Goal: Task Accomplishment & Management: Manage account settings

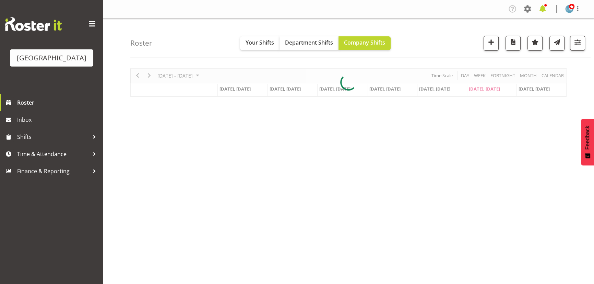
click at [542, 6] on span at bounding box center [542, 8] width 11 height 11
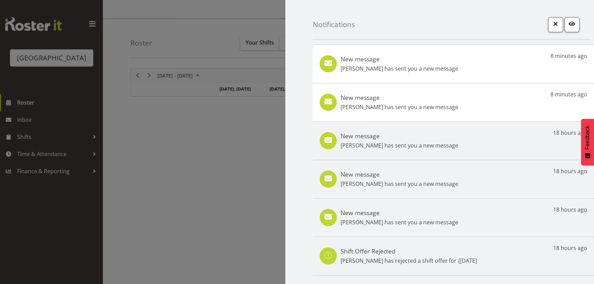
click at [376, 107] on p "Samah Aboud has sent you a new message" at bounding box center [400, 107] width 118 height 8
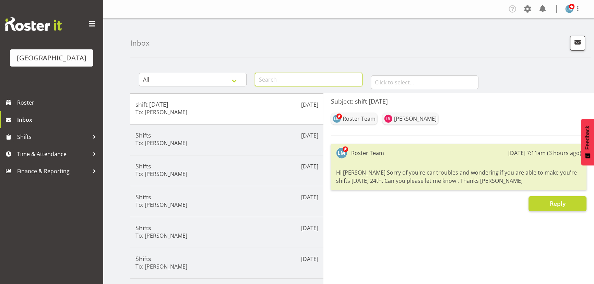
click at [295, 76] on input "text" at bounding box center [309, 80] width 108 height 14
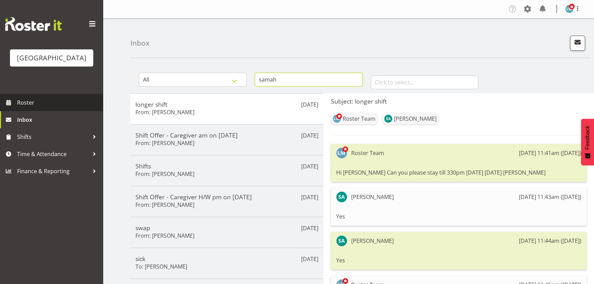
type input "samah"
click at [32, 108] on span "Roster" at bounding box center [58, 102] width 82 height 10
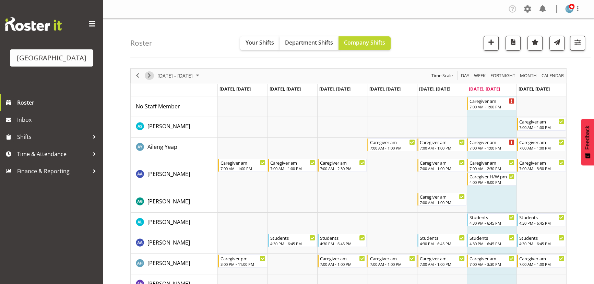
click at [150, 75] on span "Next" at bounding box center [149, 75] width 8 height 9
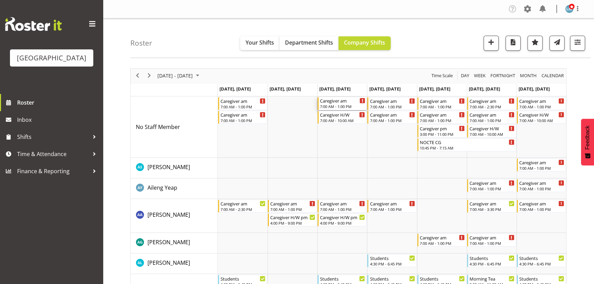
click at [343, 105] on div "7:00 AM - 1:00 PM" at bounding box center [342, 106] width 45 height 5
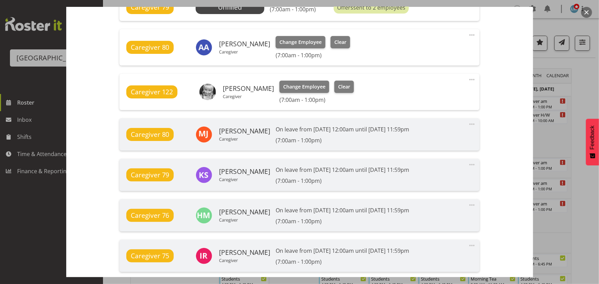
scroll to position [374, 0]
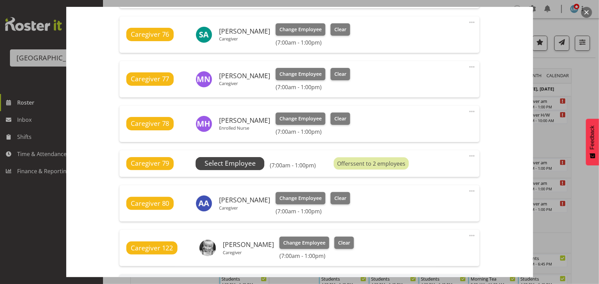
click at [244, 163] on span "Select Employee" at bounding box center [229, 163] width 51 height 10
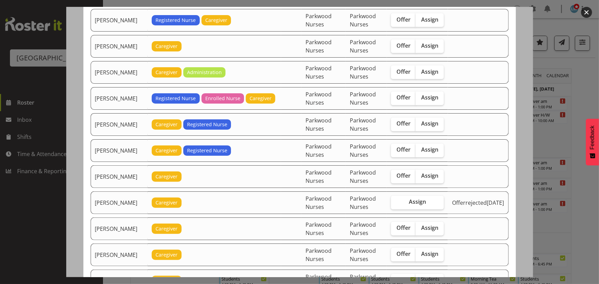
scroll to position [592, 0]
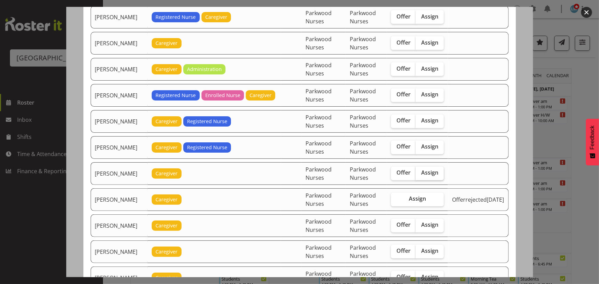
click at [436, 172] on span "Assign" at bounding box center [429, 172] width 17 height 7
click at [420, 172] on input "Assign" at bounding box center [417, 173] width 4 height 4
checkbox input "true"
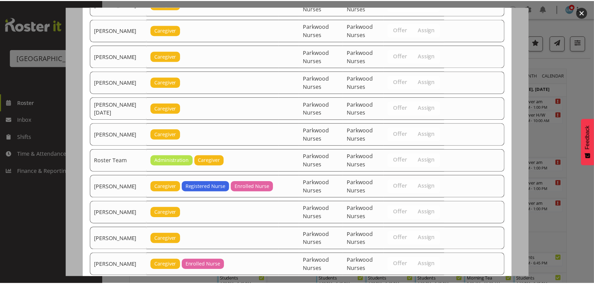
scroll to position [853, 0]
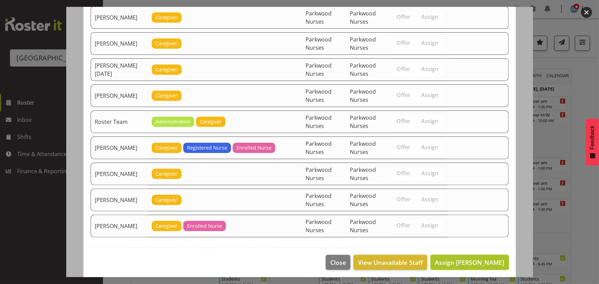
click at [485, 260] on span "Assign Lorie Angeles" at bounding box center [469, 262] width 69 height 8
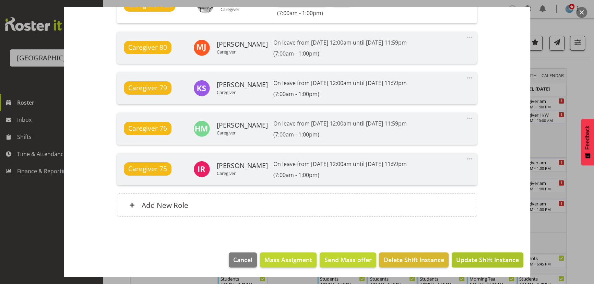
click at [488, 259] on span "Update Shift Instance" at bounding box center [487, 259] width 63 height 9
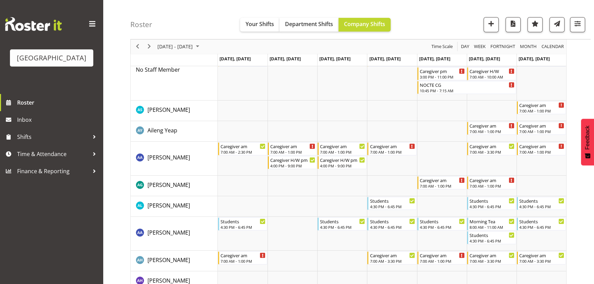
scroll to position [0, 0]
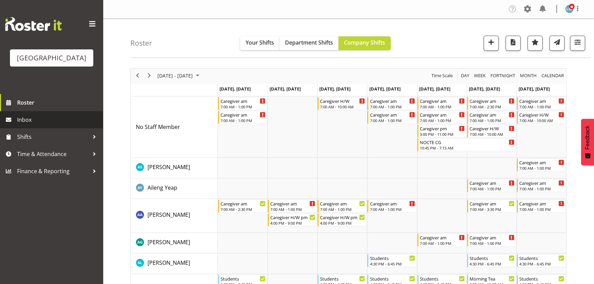
click at [29, 125] on span "Inbox" at bounding box center [58, 120] width 82 height 10
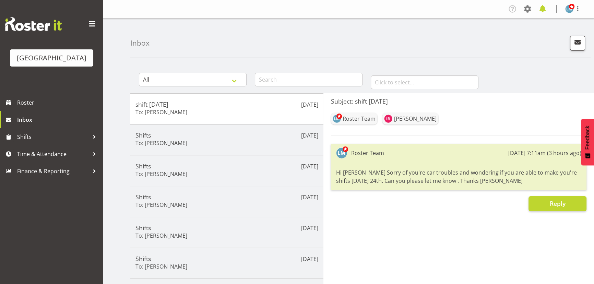
click at [543, 5] on span at bounding box center [542, 8] width 11 height 11
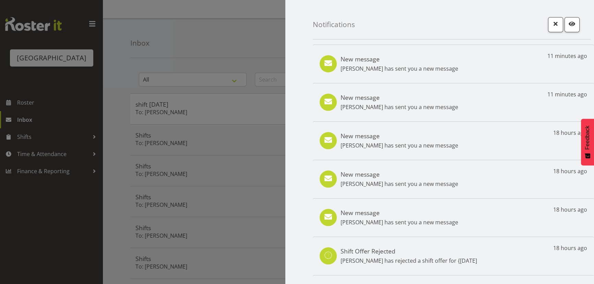
click at [388, 182] on p "[PERSON_NAME] has sent you a new message" at bounding box center [400, 184] width 118 height 8
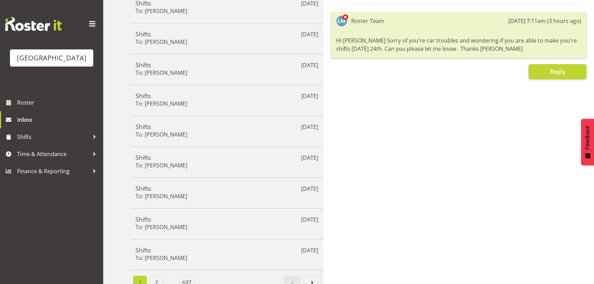
scroll to position [143, 0]
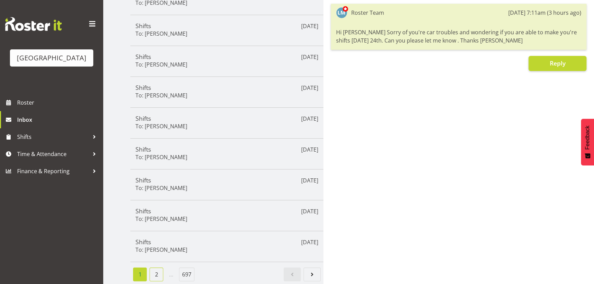
click at [153, 271] on link "2" at bounding box center [157, 275] width 14 height 14
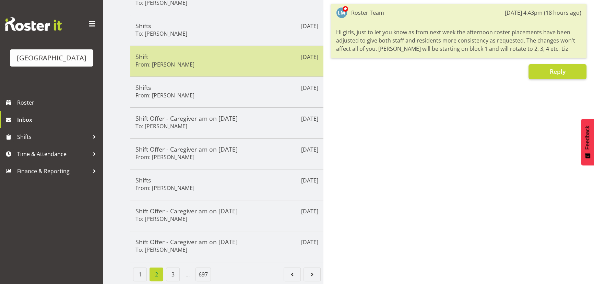
click at [225, 53] on h5 "Shift" at bounding box center [226, 57] width 183 height 8
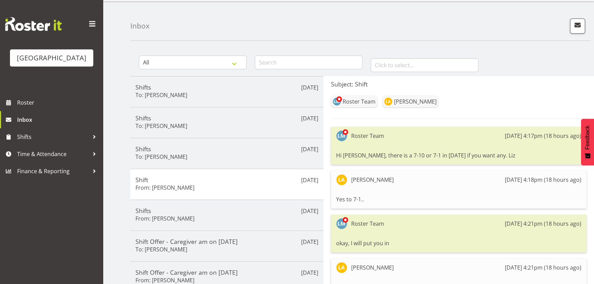
scroll to position [0, 0]
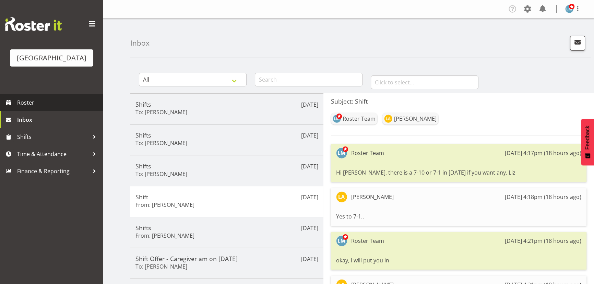
click at [28, 108] on span "Roster" at bounding box center [58, 102] width 82 height 10
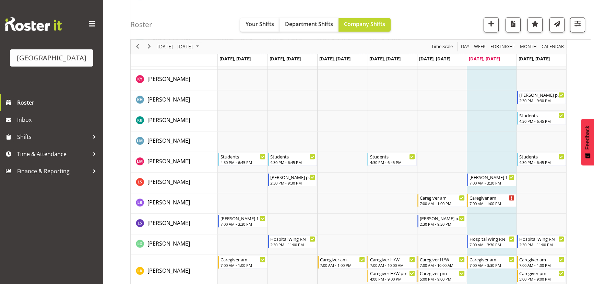
scroll to position [1372, 0]
